Goal: Task Accomplishment & Management: Manage account settings

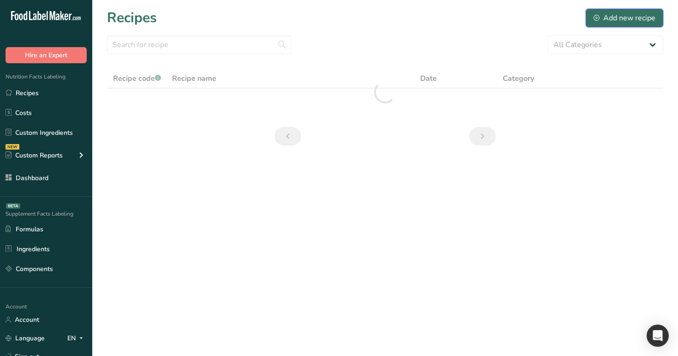
click at [605, 19] on div "Add new recipe" at bounding box center [625, 17] width 62 height 11
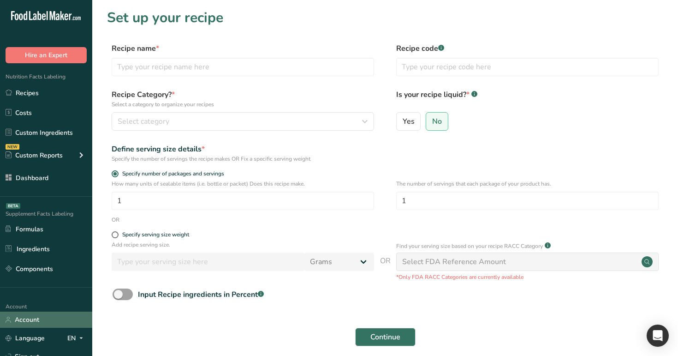
click at [38, 323] on link "Account" at bounding box center [46, 319] width 92 height 16
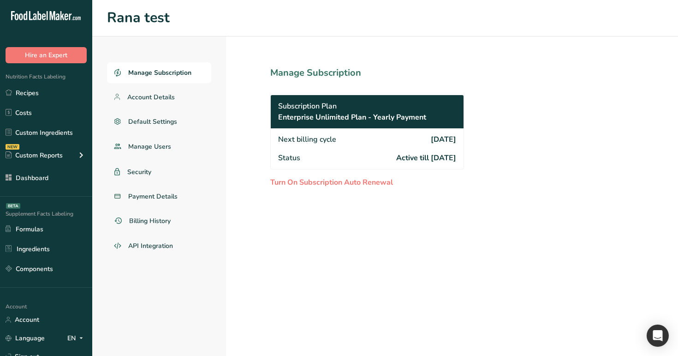
click at [247, 239] on section "Manage Subscription Subscription Plan Enterprise Unlimited Plan - Yearly Paymen…" at bounding box center [387, 195] width 323 height 319
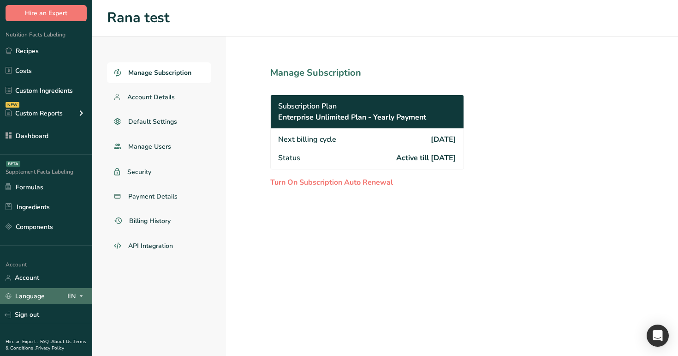
scroll to position [70, 0]
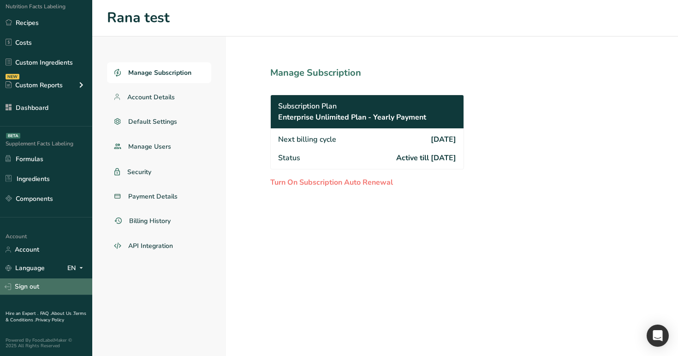
click at [58, 289] on link "Sign out" at bounding box center [46, 286] width 92 height 16
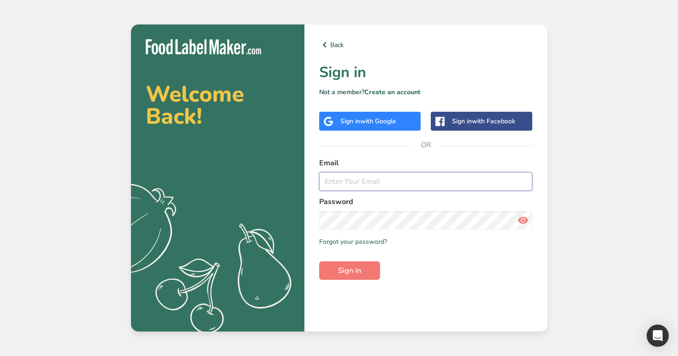
click at [364, 180] on input "email" at bounding box center [426, 181] width 214 height 18
type input "as"
